Goal: Navigation & Orientation: Find specific page/section

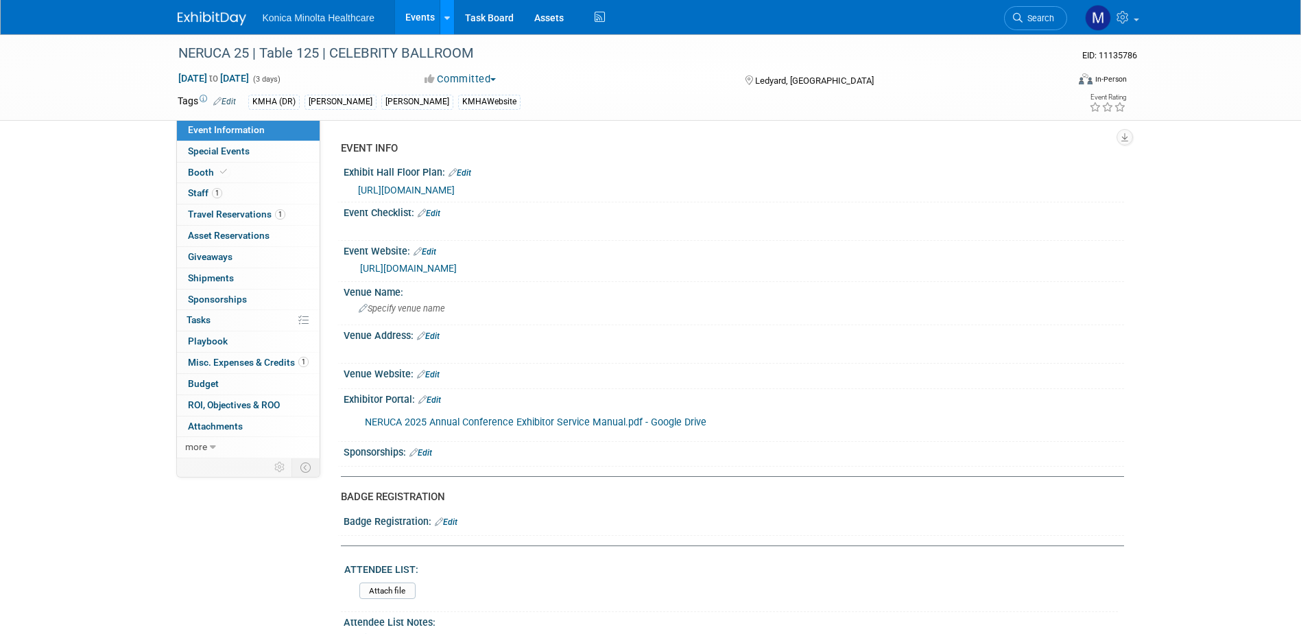
click at [446, 19] on icon at bounding box center [447, 18] width 5 height 9
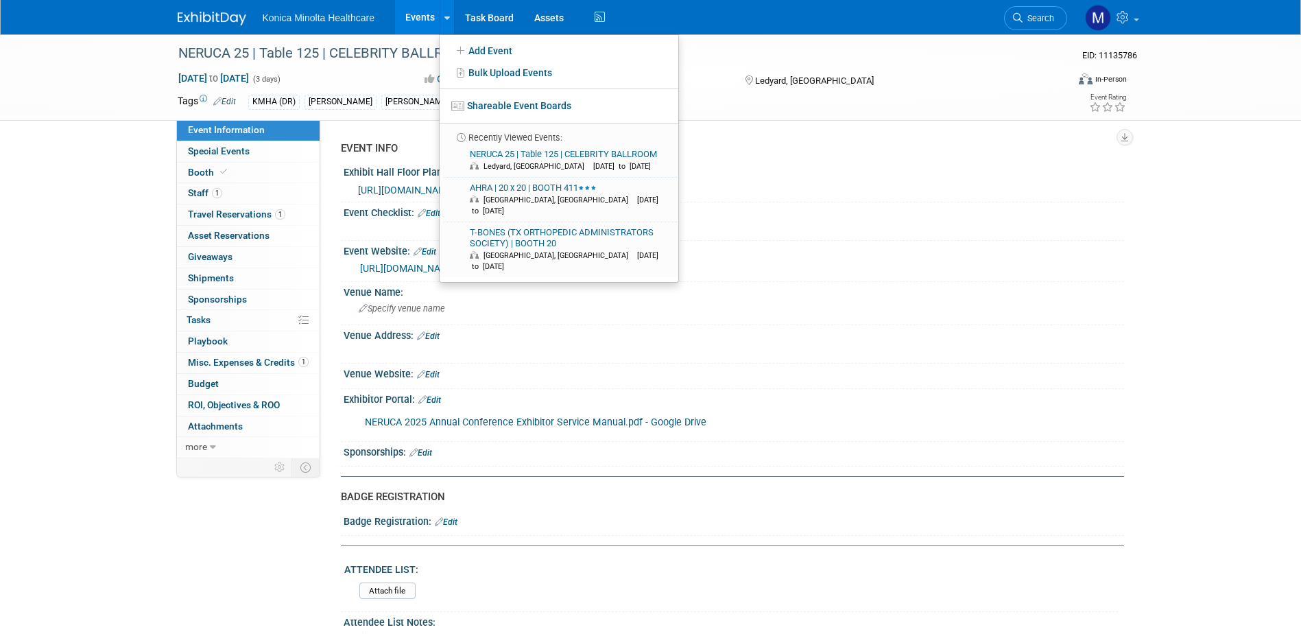
click at [425, 12] on link "Events" at bounding box center [420, 17] width 50 height 34
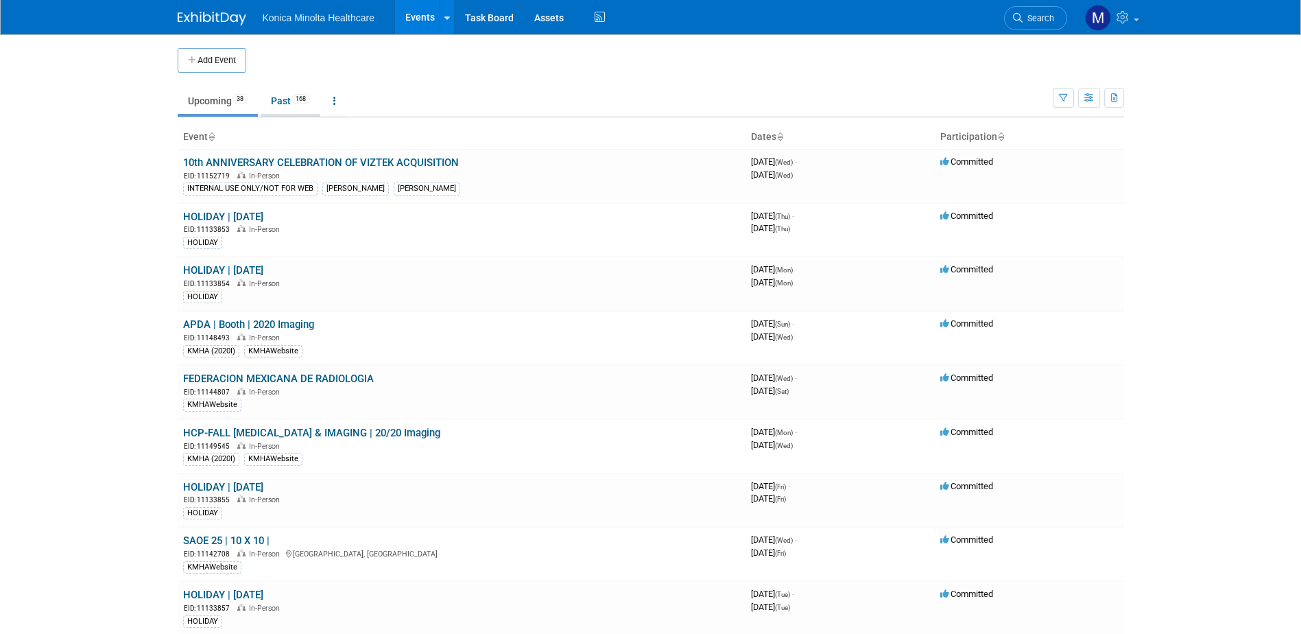
click at [281, 103] on link "Past 168" at bounding box center [291, 101] width 60 height 26
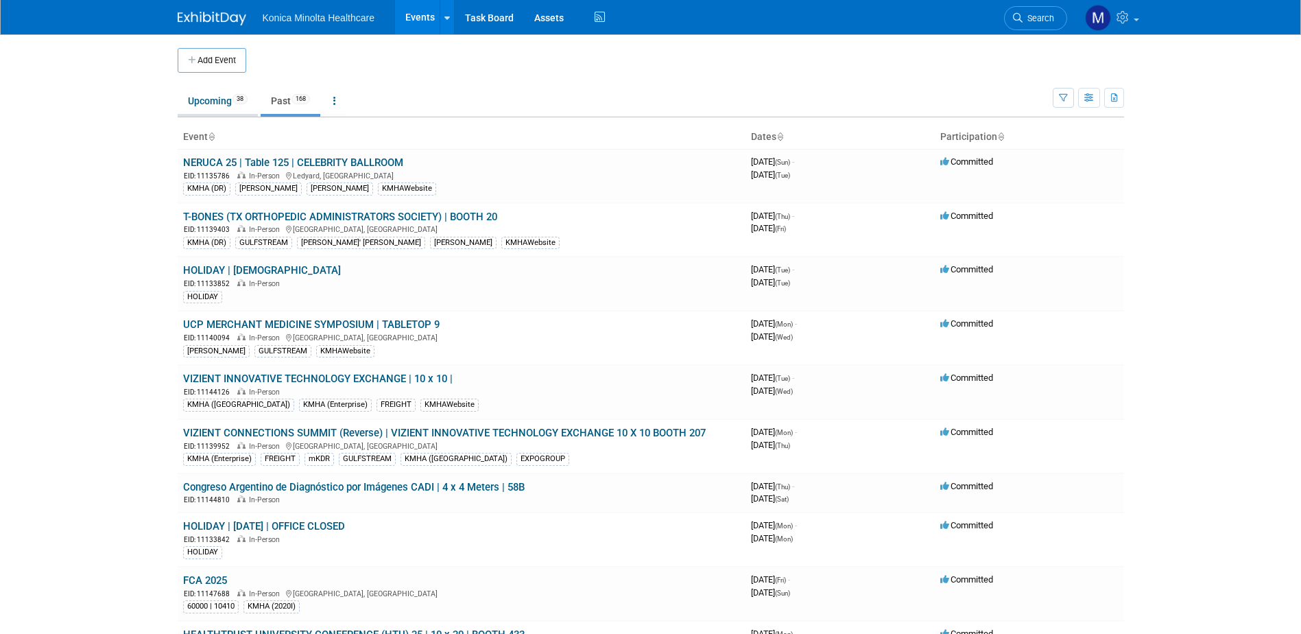
click at [226, 99] on link "Upcoming 38" at bounding box center [218, 101] width 80 height 26
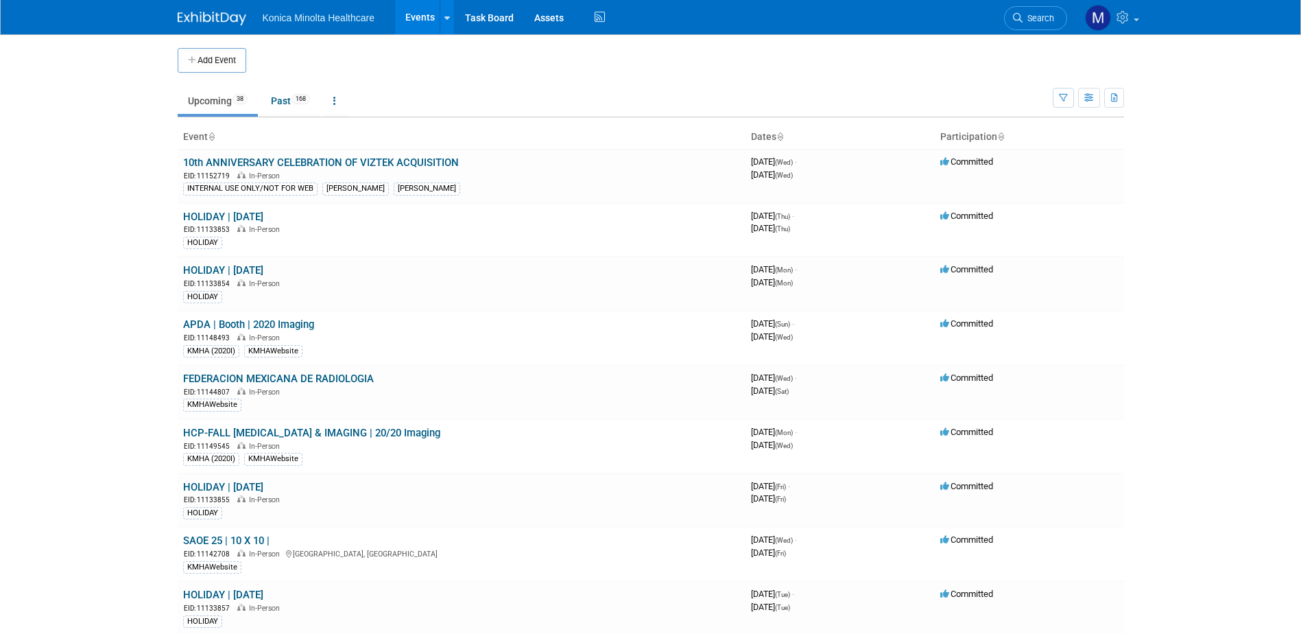
click at [111, 141] on body "Konica Minolta Healthcare Events Add Event Bulk Upload Events Shareable Event B…" at bounding box center [650, 317] width 1301 height 634
click at [616, 54] on td at bounding box center [662, 60] width 832 height 25
